Goal: Navigation & Orientation: Find specific page/section

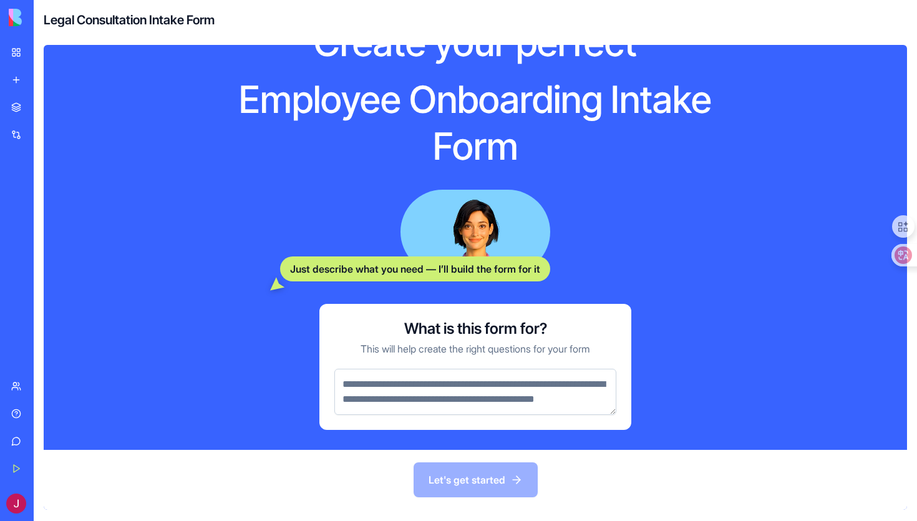
scroll to position [61, 0]
click at [492, 369] on textarea at bounding box center [475, 392] width 282 height 46
click at [482, 383] on textarea at bounding box center [475, 392] width 282 height 46
click at [15, 54] on link "My Workspace" at bounding box center [29, 52] width 50 height 25
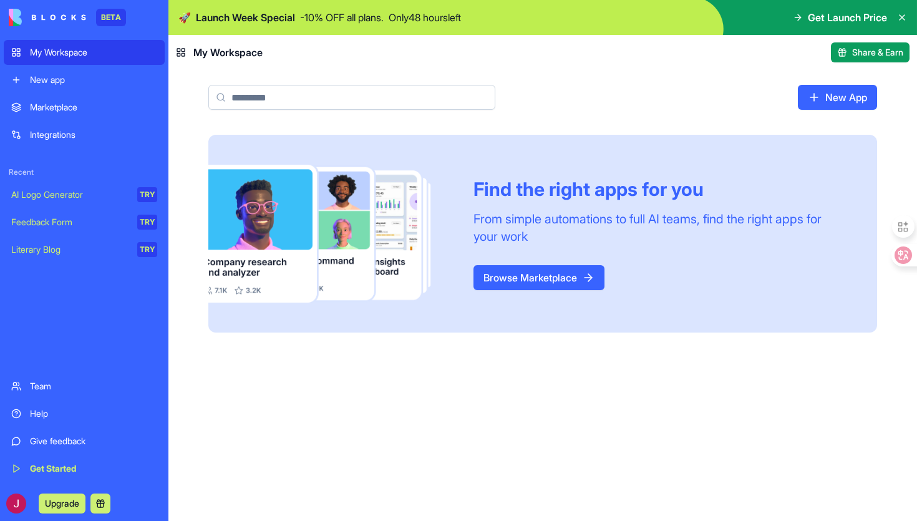
click at [347, 105] on input at bounding box center [351, 97] width 287 height 25
click at [64, 122] on link "Integrations" at bounding box center [84, 134] width 161 height 25
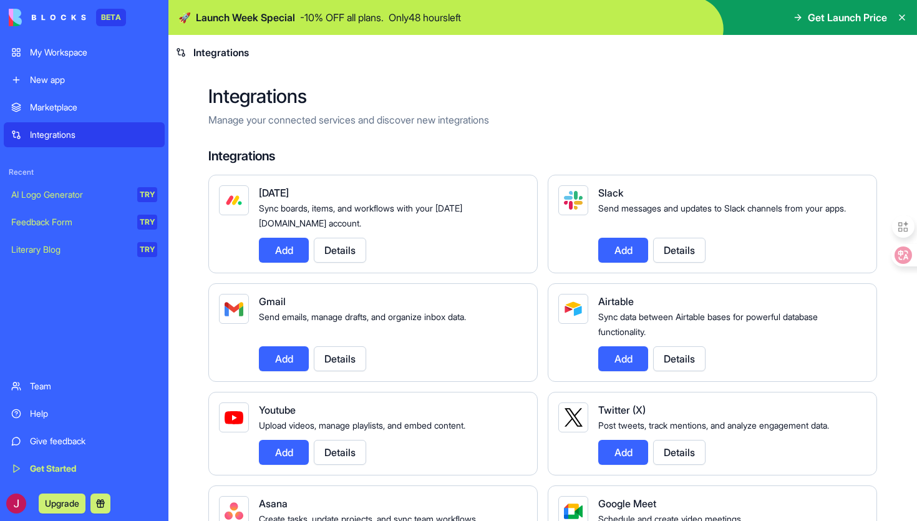
click at [124, 114] on link "Marketplace" at bounding box center [84, 107] width 161 height 25
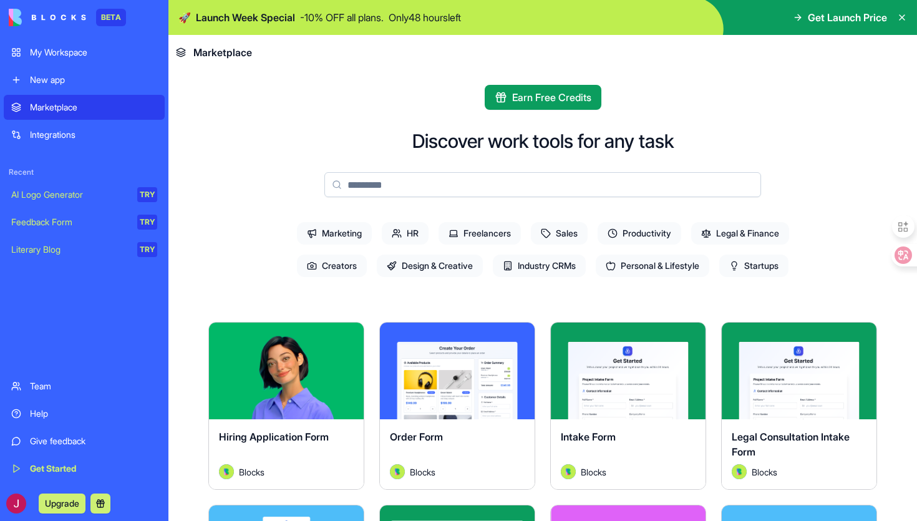
click at [301, 369] on button "Explore" at bounding box center [287, 371] width 94 height 25
